Goal: Information Seeking & Learning: Compare options

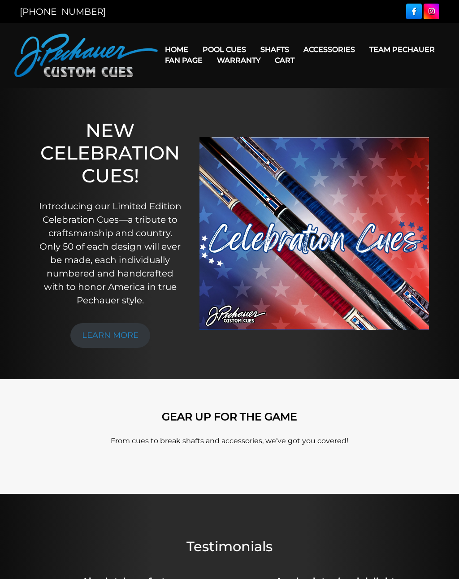
click at [284, 196] on link "[PERSON_NAME] Collection" at bounding box center [251, 189] width 110 height 13
click at [256, 183] on link "Limited Edition" at bounding box center [251, 176] width 110 height 13
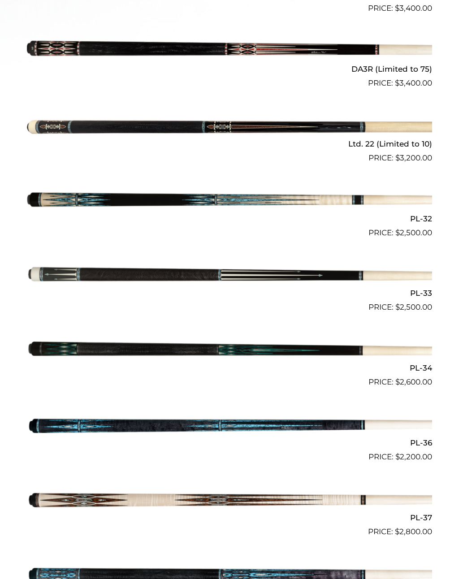
scroll to position [444, 0]
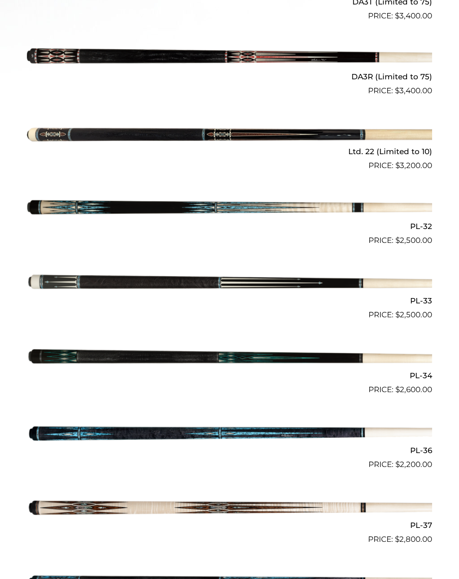
click at [252, 280] on img at bounding box center [229, 283] width 405 height 67
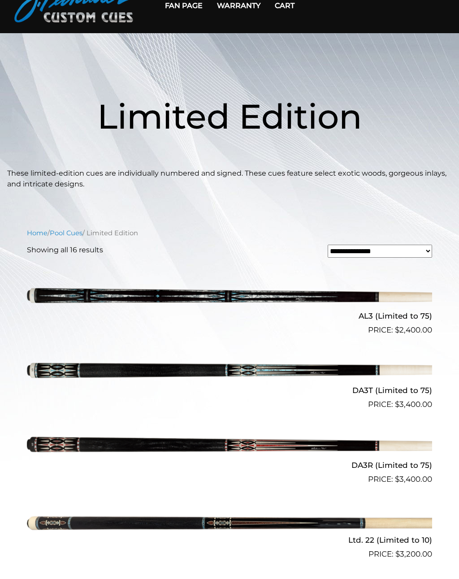
scroll to position [0, 0]
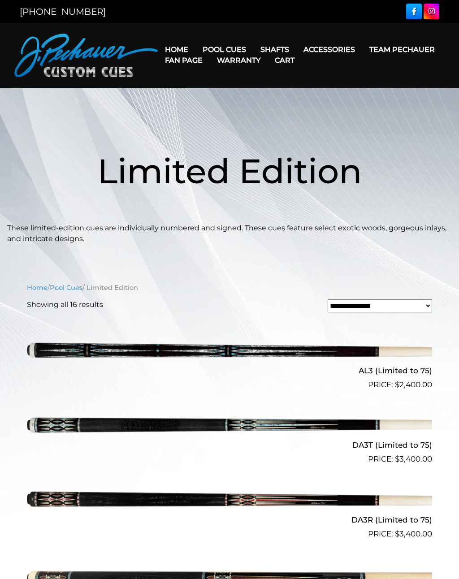
click at [269, 352] on img at bounding box center [229, 353] width 405 height 67
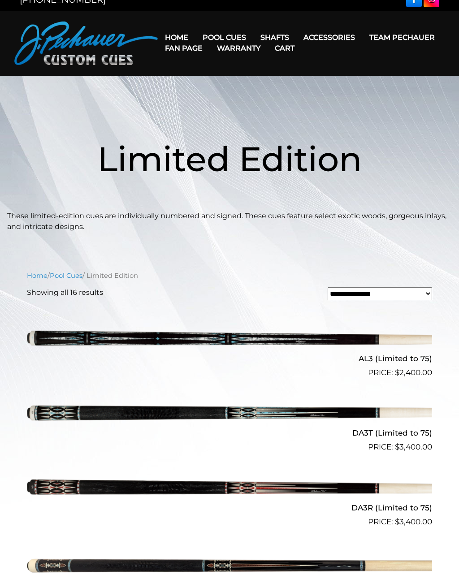
scroll to position [16, 0]
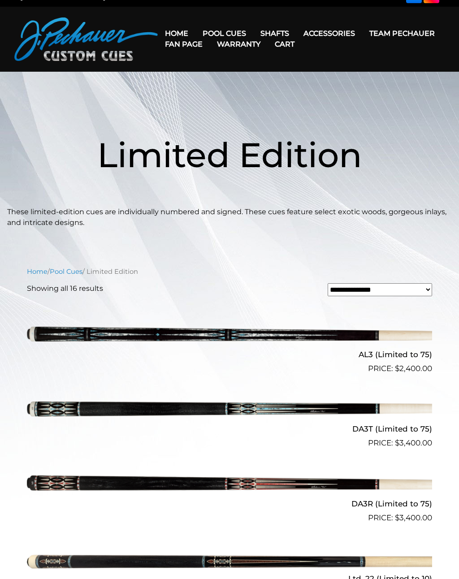
click at [294, 408] on img at bounding box center [229, 412] width 405 height 67
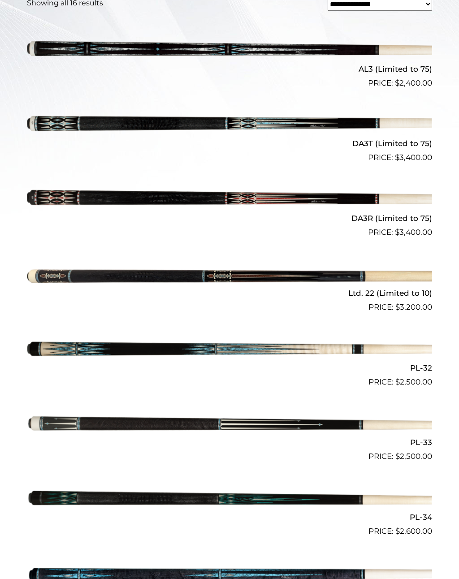
scroll to position [327, 0]
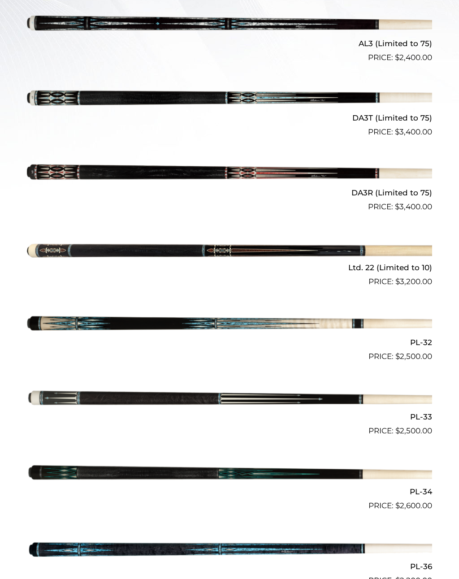
click at [329, 400] on img at bounding box center [229, 399] width 405 height 67
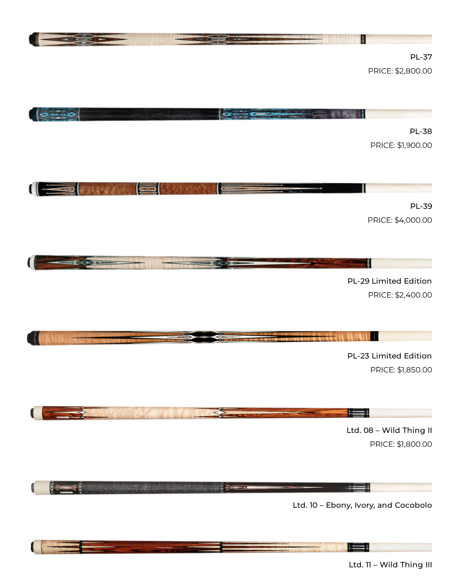
scroll to position [927, 0]
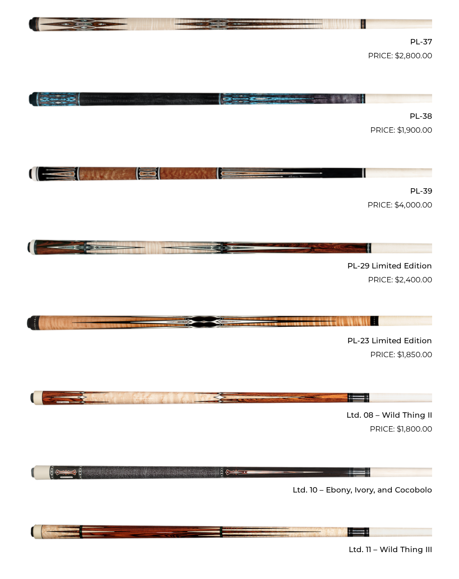
click at [213, 390] on img at bounding box center [229, 398] width 405 height 67
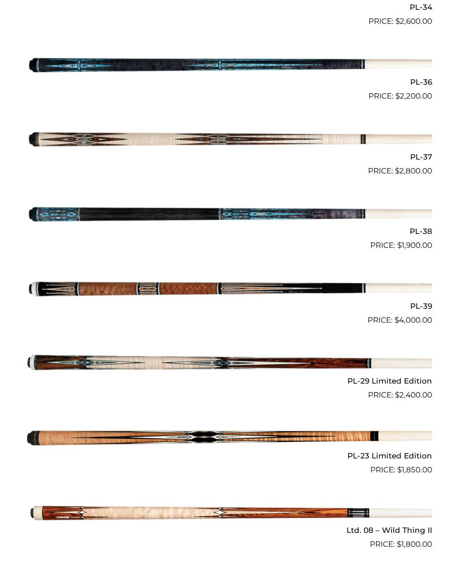
scroll to position [789, 0]
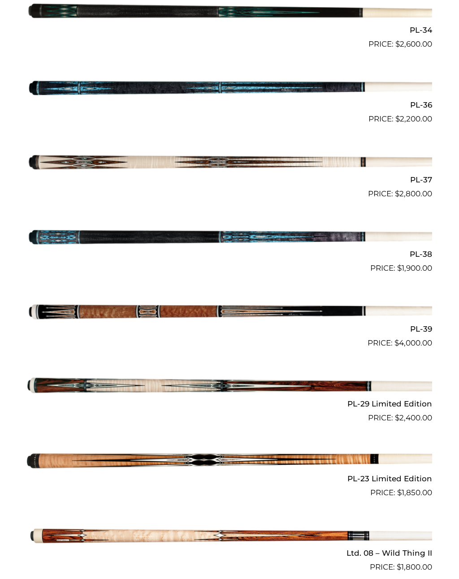
click at [205, 306] on img at bounding box center [229, 311] width 405 height 67
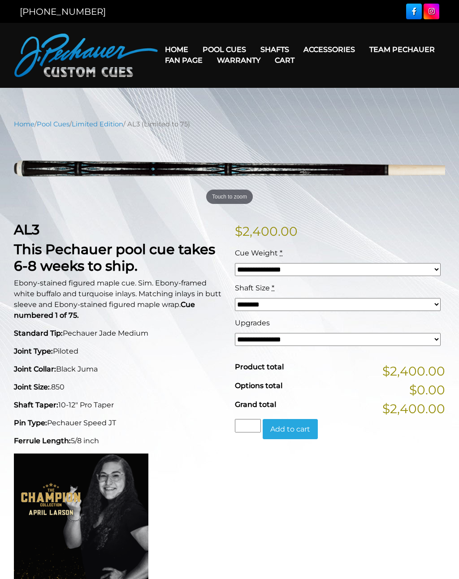
click at [434, 338] on select "**********" at bounding box center [338, 339] width 206 height 13
click at [431, 266] on select "**********" at bounding box center [338, 269] width 206 height 13
click at [434, 303] on select "******** ******** ******* ********" at bounding box center [338, 304] width 206 height 13
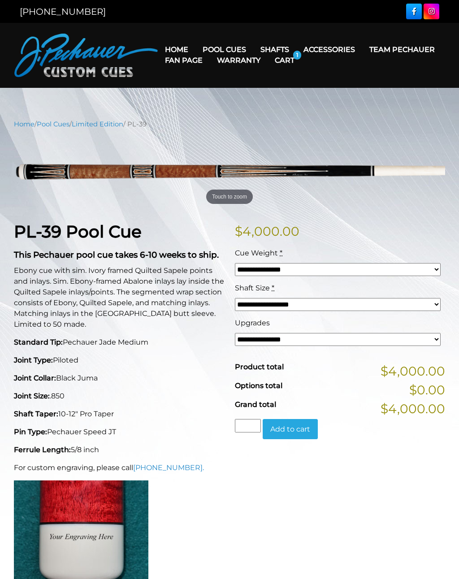
click at [326, 91] on link "Gloves" at bounding box center [345, 88] width 97 height 13
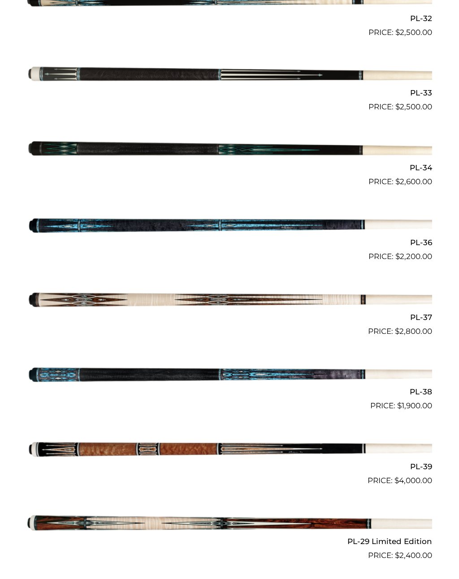
scroll to position [648, 0]
